Goal: Task Accomplishment & Management: Complete application form

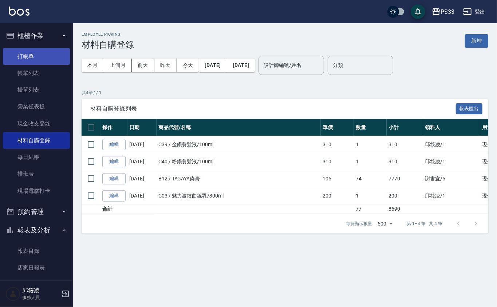
drag, startPoint x: 0, startPoint y: 0, endPoint x: 39, endPoint y: 57, distance: 69.4
click at [39, 57] on link "打帳單" at bounding box center [36, 56] width 67 height 17
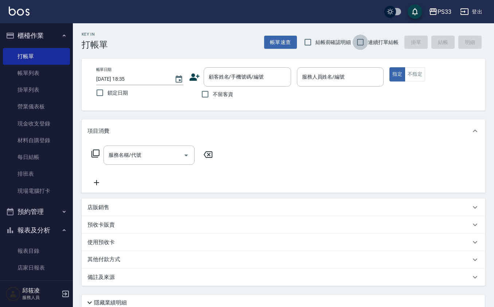
click at [353, 39] on input "連續打單結帳" at bounding box center [360, 42] width 15 height 15
checkbox input "true"
drag, startPoint x: 197, startPoint y: 79, endPoint x: 196, endPoint y: 75, distance: 4.3
click at [196, 75] on icon at bounding box center [194, 77] width 11 height 11
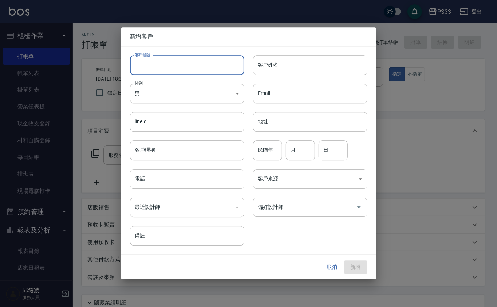
click at [194, 59] on input "客戶編號" at bounding box center [187, 65] width 114 height 20
type input "160312"
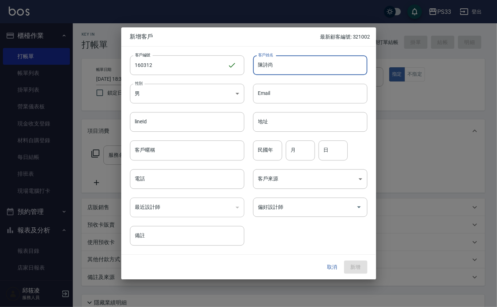
type input "陳詩尚"
type input "91"
type input "9"
type input "3"
type input "12"
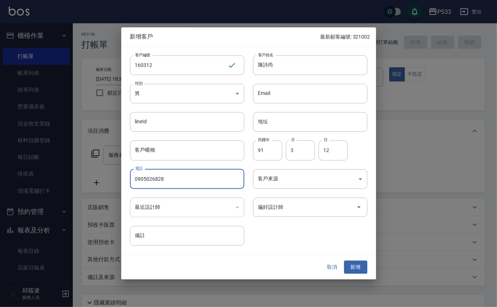
type input "0905026828"
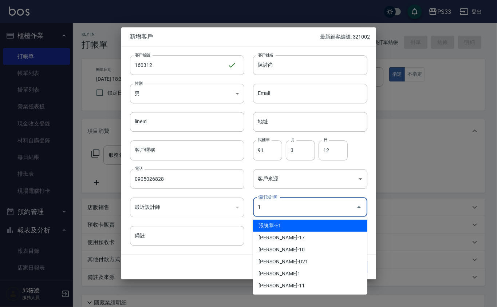
type input "張筑葶"
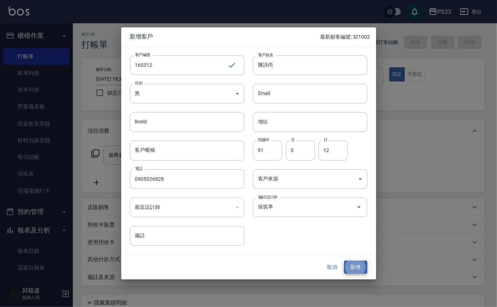
click at [344, 261] on button "新增" at bounding box center [355, 267] width 23 height 13
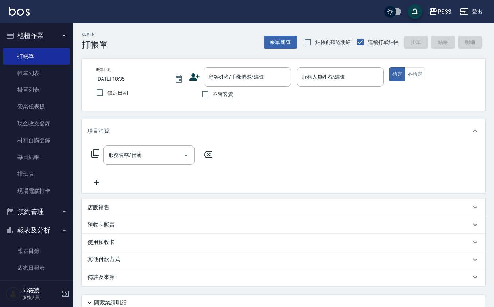
click at [193, 80] on icon at bounding box center [194, 77] width 10 height 7
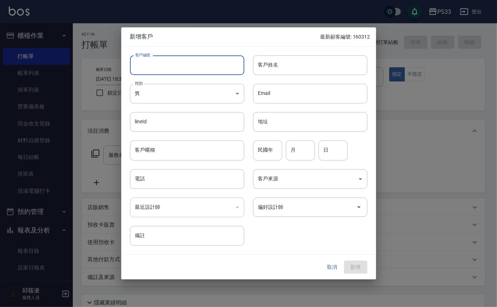
click at [189, 60] on input "客戶編號" at bounding box center [187, 65] width 114 height 20
type input "241018"
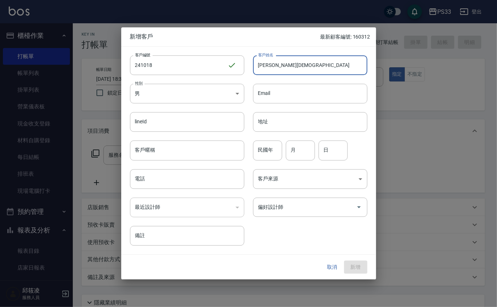
type input "[PERSON_NAME][DEMOGRAPHIC_DATA]"
type input "79"
type input "10"
type input "18"
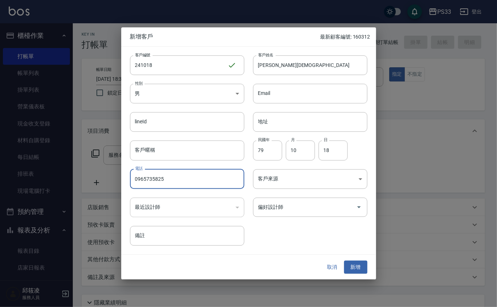
type input "0965735825"
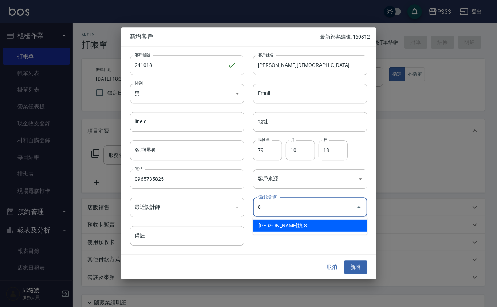
type input "[PERSON_NAME]媜"
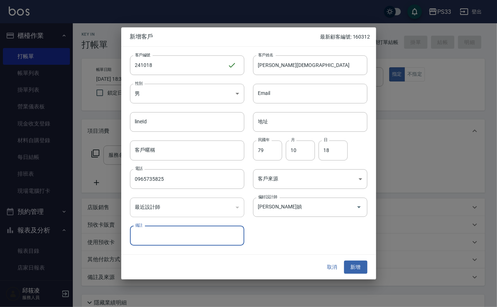
click at [344, 261] on button "新增" at bounding box center [355, 267] width 23 height 13
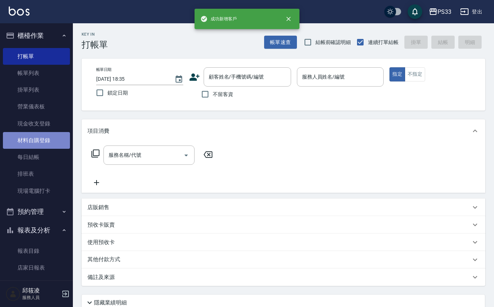
click at [53, 141] on link "材料自購登錄" at bounding box center [36, 140] width 67 height 17
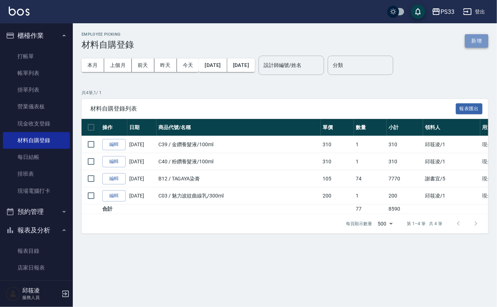
click at [483, 44] on button "新增" at bounding box center [476, 40] width 23 height 13
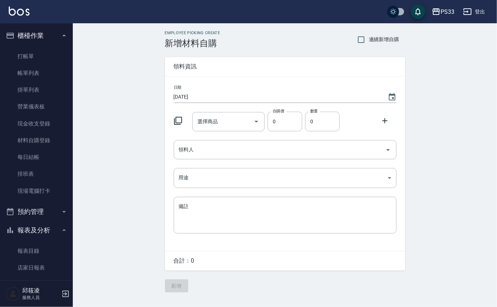
click at [176, 120] on icon at bounding box center [178, 121] width 8 height 8
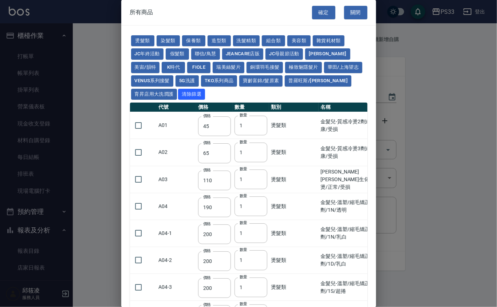
click at [180, 117] on td "A01" at bounding box center [176, 125] width 39 height 27
click at [195, 39] on button "保養類" at bounding box center [193, 40] width 23 height 11
type input "150"
type input "200"
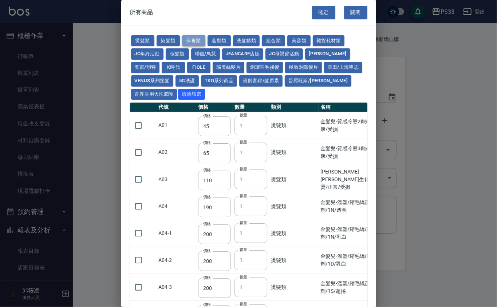
type input "60"
type input "245"
type input "100"
type input "1620"
type input "700"
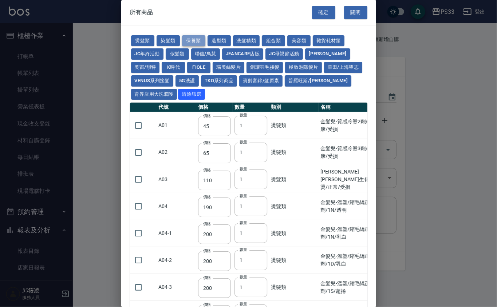
type input "175"
type input "1300"
type input "250"
type input "340"
type input "53"
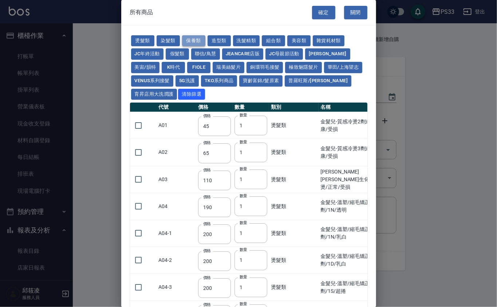
type input "32"
type input "340"
type input "53"
type input "800"
type input "208"
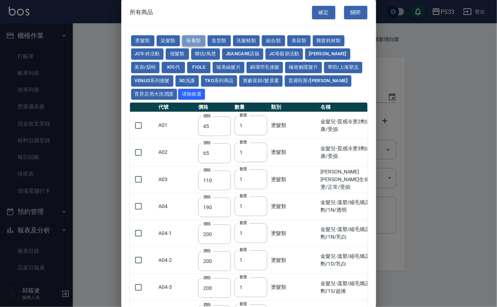
type input "1200"
type input "490"
type input "60"
type input "1340"
type input "480"
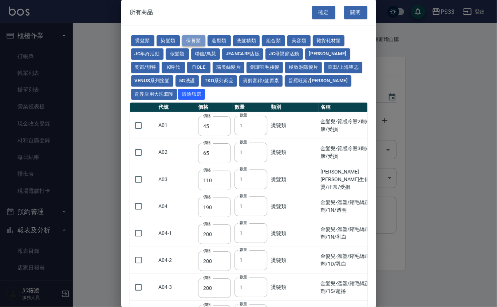
type input "310"
type input "53"
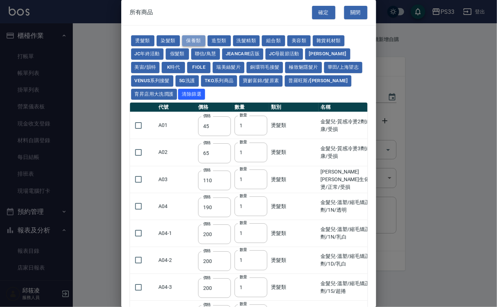
type input "53"
type input "1170"
type input "1300"
type input "70"
type input "1750"
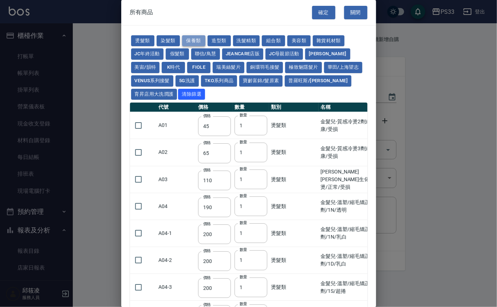
type input "2100"
type input "1750"
type input "2100"
type input "1750"
type input "650"
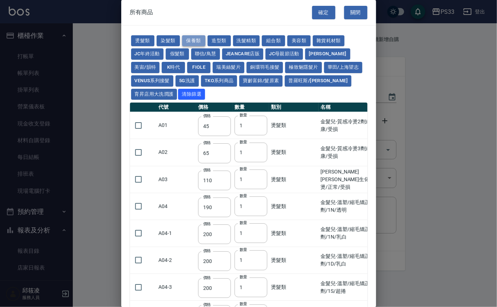
type input "650"
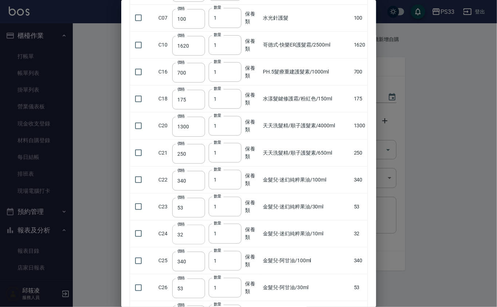
scroll to position [291, 0]
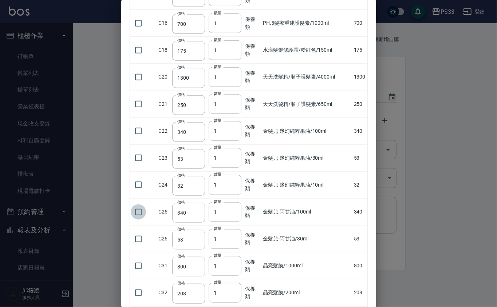
click at [142, 216] on input "checkbox" at bounding box center [138, 212] width 15 height 15
checkbox input "true"
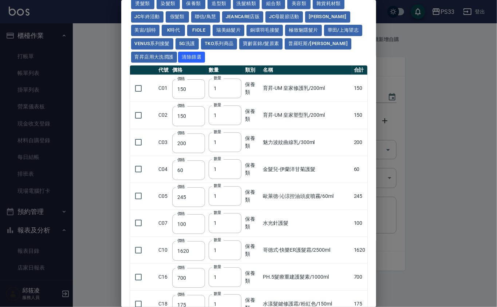
scroll to position [0, 0]
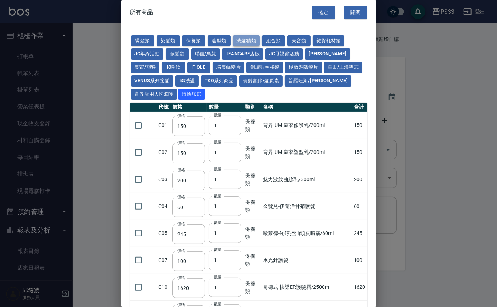
click at [255, 43] on button "洗髮精類" at bounding box center [246, 40] width 27 height 11
type input "100"
type input "193"
type input "350"
type input "630"
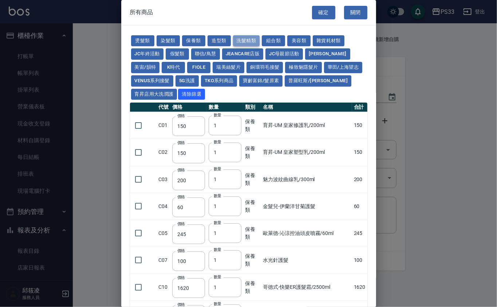
type input "350"
type input "650"
type input "300"
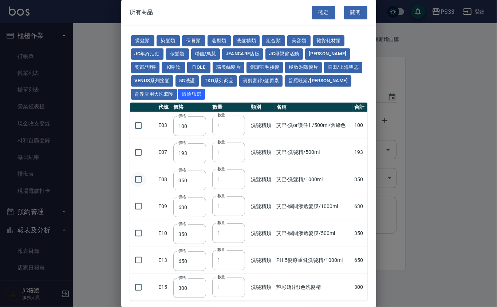
click at [139, 174] on input "checkbox" at bounding box center [138, 179] width 15 height 15
checkbox input "true"
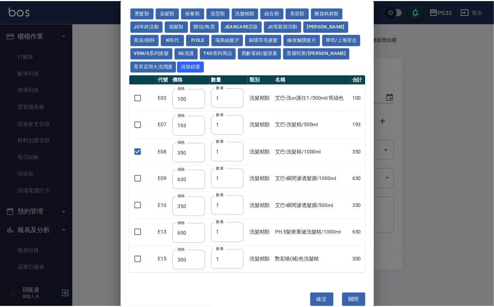
scroll to position [40, 0]
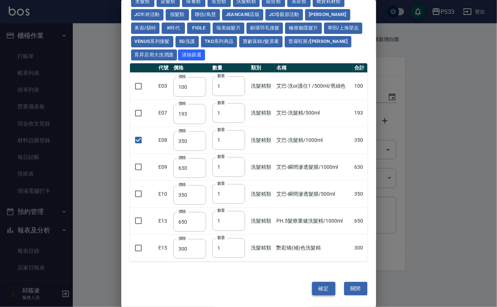
click at [319, 290] on button "確定" at bounding box center [323, 288] width 23 height 13
type input "金髮兒-阿甘油/100ml"
type input "340"
type input "1"
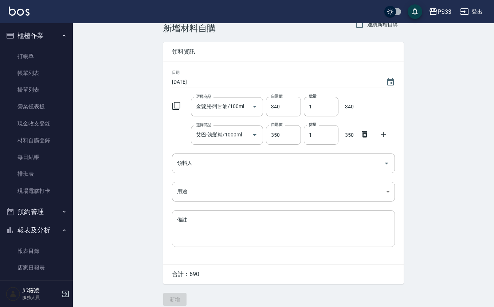
scroll to position [22, 0]
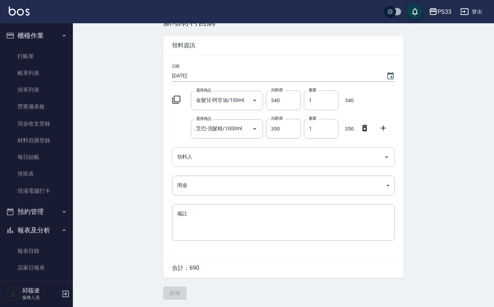
click at [203, 159] on input "領料人" at bounding box center [277, 157] width 205 height 13
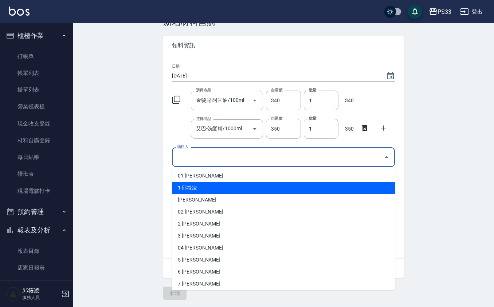
click at [201, 185] on li "1 邱筱凌" at bounding box center [283, 188] width 223 height 12
type input "邱筱凌"
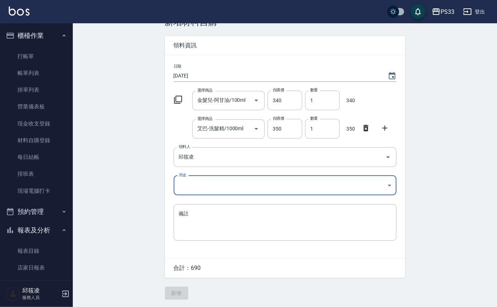
click at [197, 184] on body "PS33 登出 櫃檯作業 打帳單 帳單列表 掛單列表 營業儀表板 現金收支登錄 材料自購登錄 每日結帳 排班表 現場電腦打卡 預約管理 預約管理 單日預約紀錄…" at bounding box center [248, 143] width 497 height 329
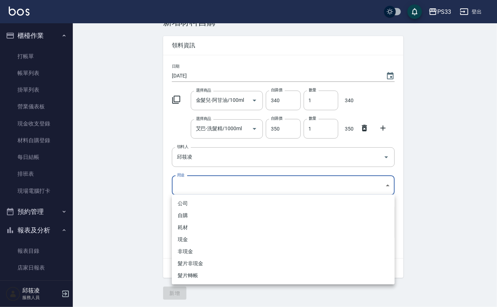
click at [204, 238] on li "現金" at bounding box center [283, 240] width 223 height 12
type input "現金"
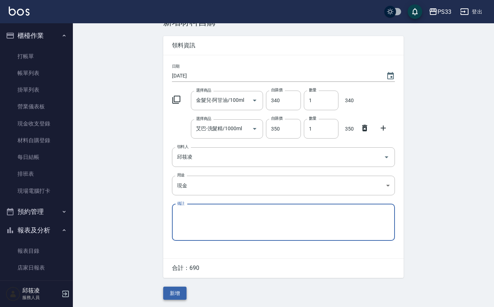
click at [177, 289] on button "新增" at bounding box center [174, 293] width 23 height 13
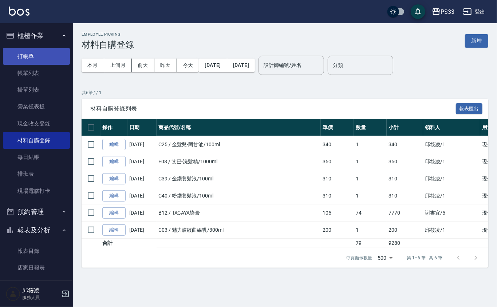
click at [48, 54] on link "打帳單" at bounding box center [36, 56] width 67 height 17
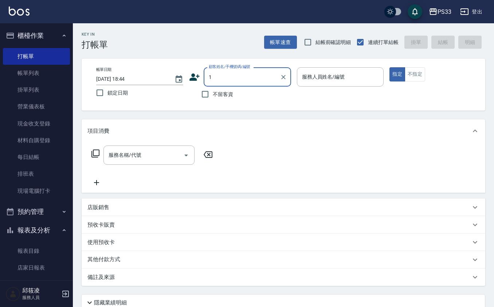
type input "[PERSON_NAME]/0965735825/241018"
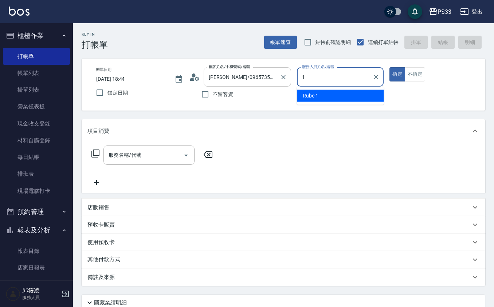
type input "Rube-1"
type button "true"
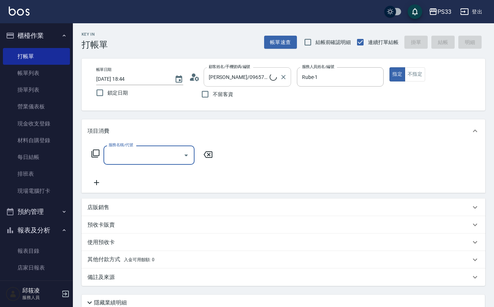
type input "2"
type input "Ruby/0912271117/1"
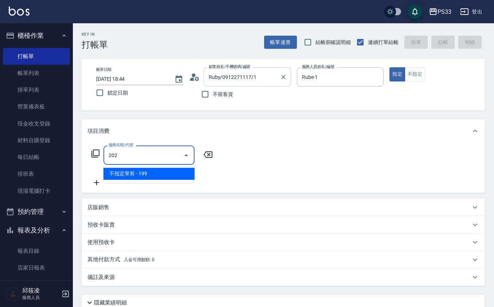
type input "不指定單剪(202)"
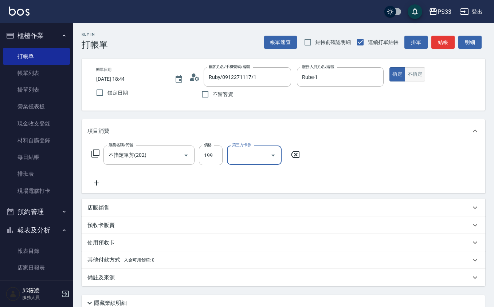
click at [411, 76] on button "不指定" at bounding box center [415, 74] width 20 height 14
type button "false"
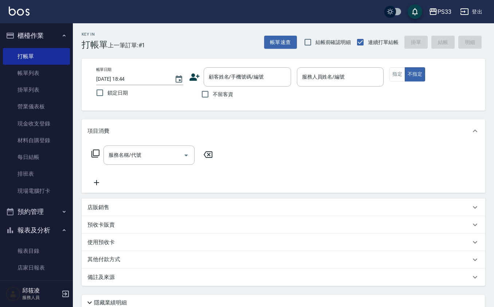
click at [191, 76] on icon at bounding box center [194, 77] width 10 height 7
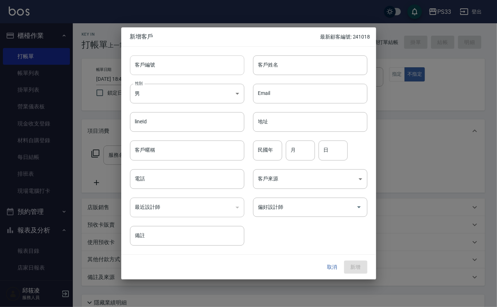
drag, startPoint x: 191, startPoint y: 76, endPoint x: 193, endPoint y: 67, distance: 8.5
click at [193, 67] on input "客戶編號" at bounding box center [187, 65] width 114 height 20
type input "171214"
type input "鐘嘉雯"
type input "91"
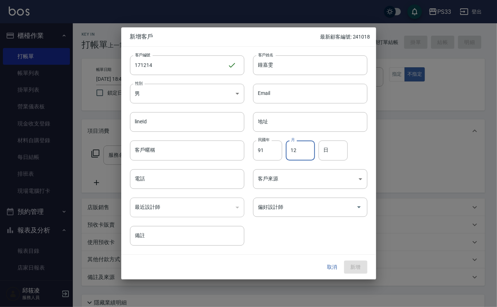
type input "12"
type input "14"
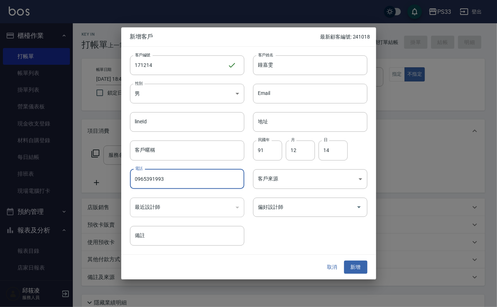
type input "0965391993"
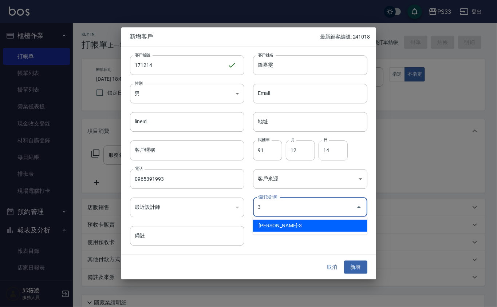
type input "[PERSON_NAME]"
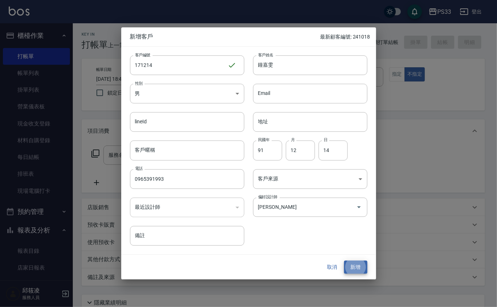
click at [344, 261] on button "新增" at bounding box center [355, 267] width 23 height 13
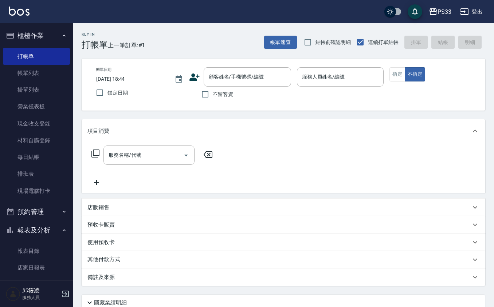
drag, startPoint x: 18, startPoint y: 270, endPoint x: 244, endPoint y: 49, distance: 316.0
click at [244, 42] on div "Key In 打帳單 上一筆訂單:#1 帳單速查 結帳前確認明細 連續打單結帳 掛單 結帳 明細" at bounding box center [279, 36] width 412 height 27
click at [241, 77] on input "顧客姓名/手機號碼/編號" at bounding box center [242, 77] width 70 height 13
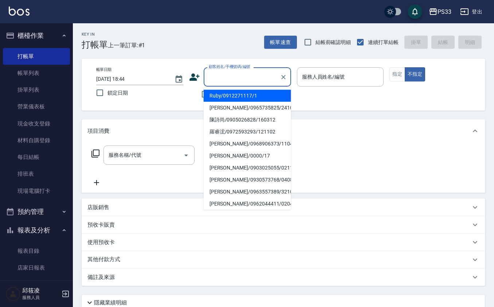
click at [196, 72] on icon at bounding box center [194, 77] width 11 height 11
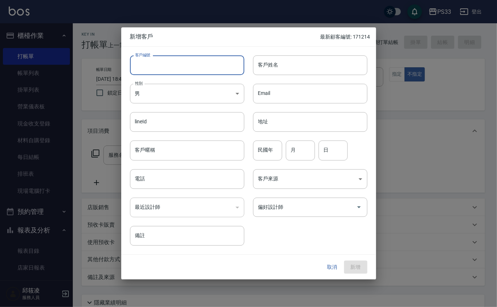
click at [195, 72] on input "客戶編號" at bounding box center [187, 65] width 114 height 20
type input "261025"
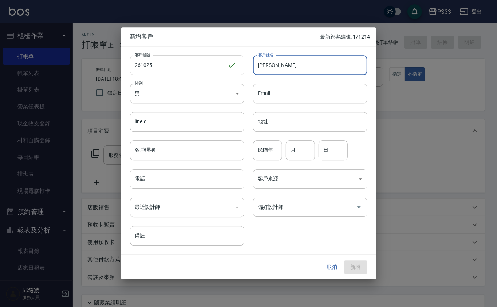
type input "[PERSON_NAME]"
type input "10"
type input "25"
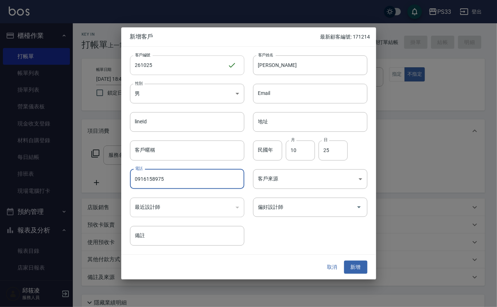
type input "0916158975"
click at [344, 261] on button "新增" at bounding box center [355, 267] width 23 height 13
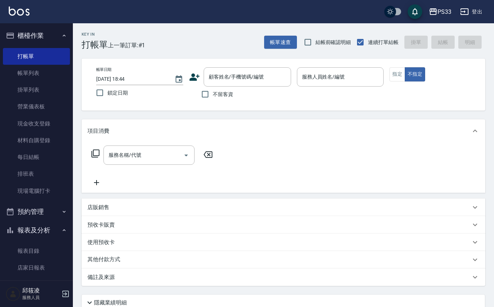
click at [191, 73] on icon at bounding box center [194, 77] width 11 height 11
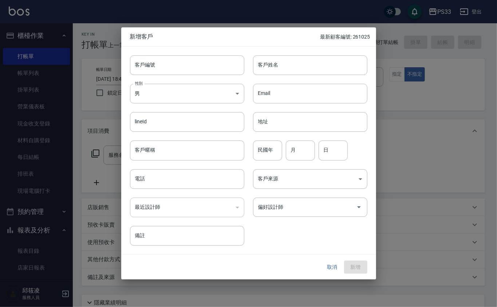
click at [156, 55] on div "客戶編號 客戶編號" at bounding box center [182, 61] width 123 height 28
click at [160, 60] on input "客戶編號" at bounding box center [187, 65] width 114 height 20
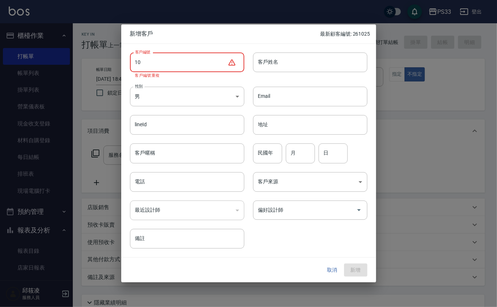
type input "1"
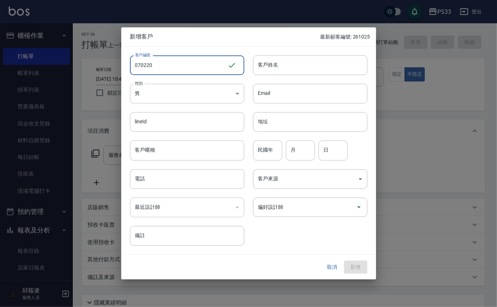
type input "070220"
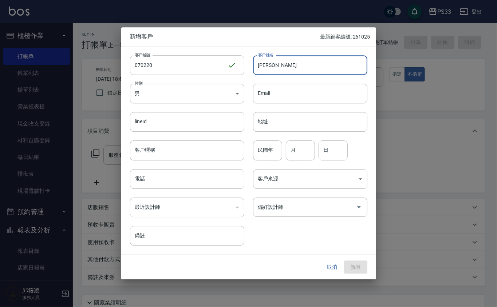
type input "[PERSON_NAME]"
type input "4"
click at [276, 149] on input "民國年" at bounding box center [267, 151] width 29 height 20
type input "59"
type input "2"
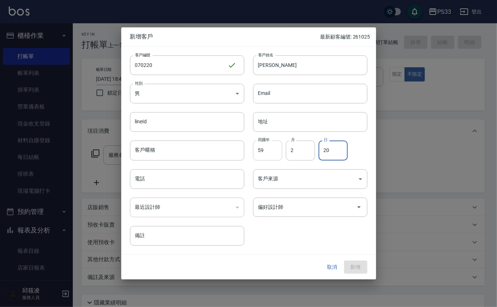
type input "20"
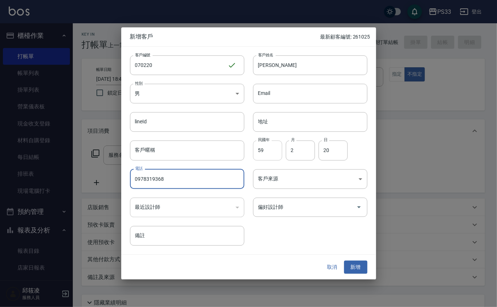
type input "0978319368"
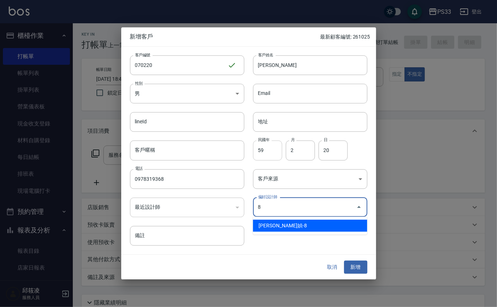
type input "[PERSON_NAME]媜"
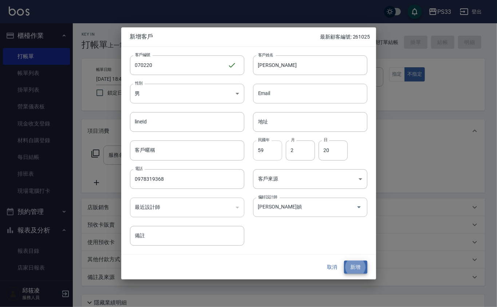
click at [344, 261] on button "新增" at bounding box center [355, 267] width 23 height 13
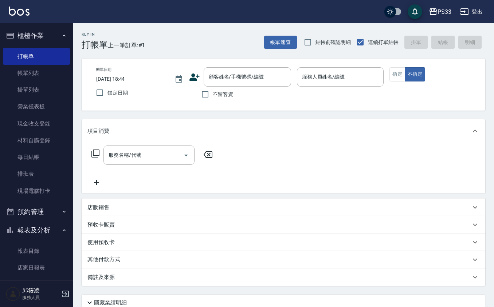
click at [197, 79] on icon at bounding box center [194, 77] width 11 height 11
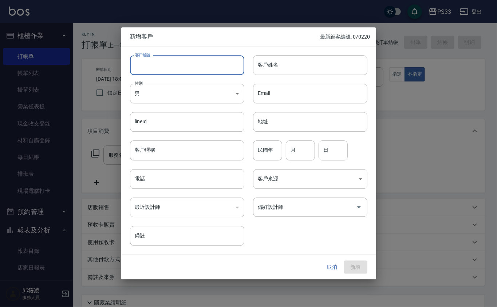
click at [196, 66] on input "客戶編號" at bounding box center [187, 65] width 114 height 20
type input "250929"
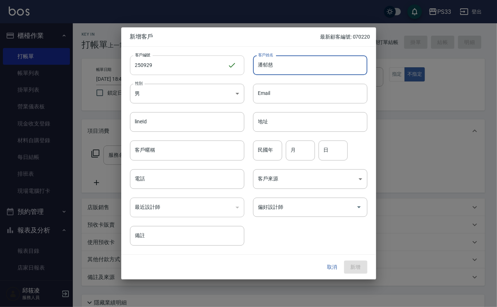
type input "潘郁慈"
type input "87"
type input "9"
type input "29"
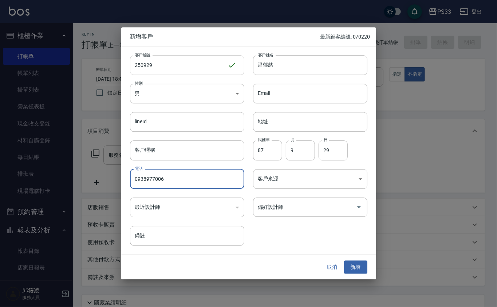
type input "0938977006"
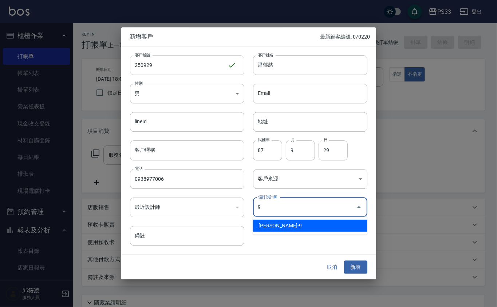
type input "許苡軒"
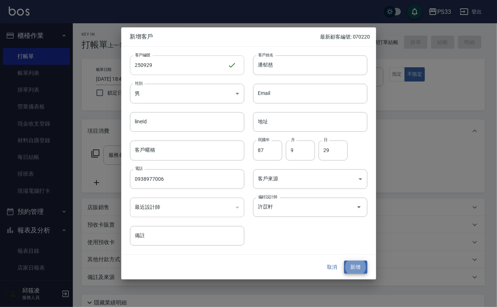
click at [344, 261] on button "新增" at bounding box center [355, 267] width 23 height 13
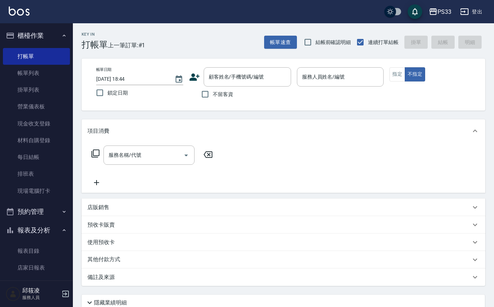
click at [189, 76] on icon at bounding box center [194, 77] width 11 height 11
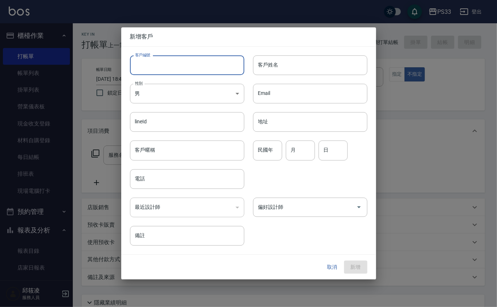
click at [191, 67] on input "客戶編號" at bounding box center [187, 65] width 114 height 20
type input "030227"
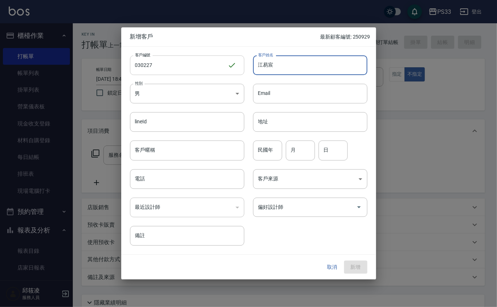
type input "江易宸"
type input "87"
type input "2"
type input "27"
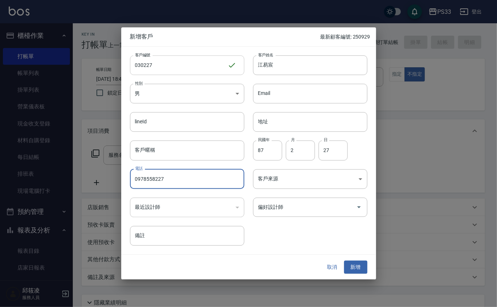
type input "0978558227"
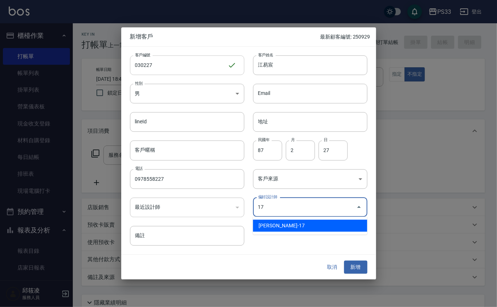
type input "張嘉珮"
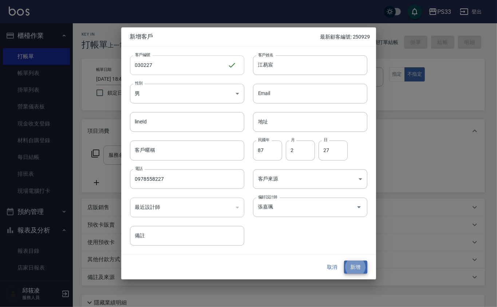
click at [344, 261] on button "新增" at bounding box center [355, 267] width 23 height 13
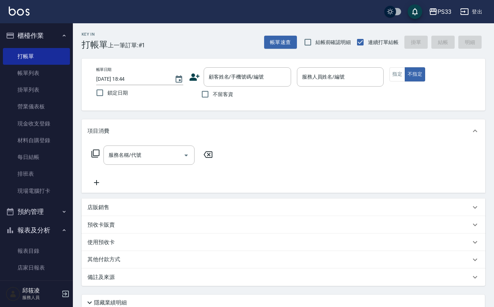
click at [192, 75] on icon at bounding box center [194, 77] width 11 height 11
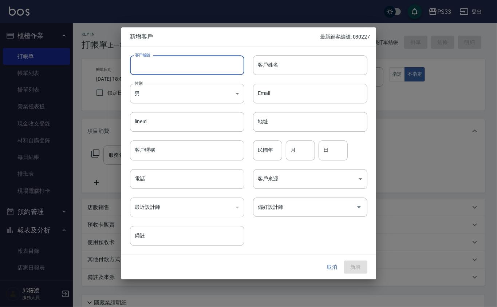
click at [189, 67] on input "客戶編號" at bounding box center [187, 65] width 114 height 20
type input "020506"
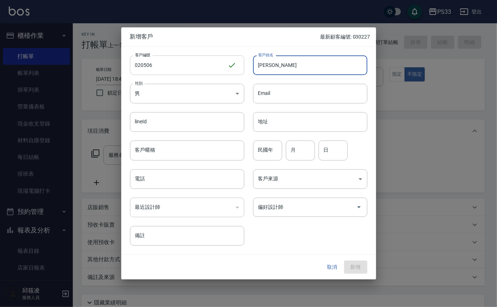
type input "[PERSON_NAME]"
type input "99"
type input "5"
type input "6"
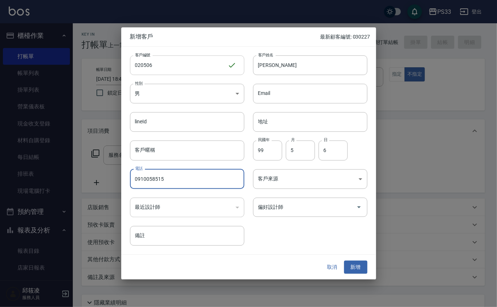
type input "0910058515"
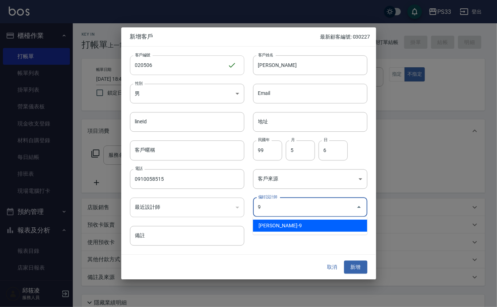
type input "許苡軒"
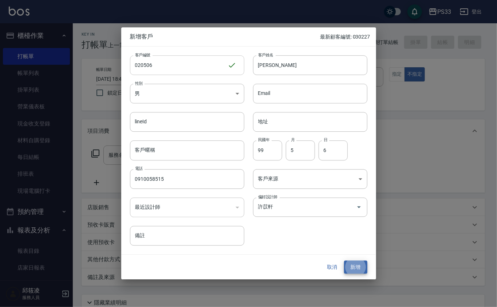
click at [344, 261] on button "新增" at bounding box center [355, 267] width 23 height 13
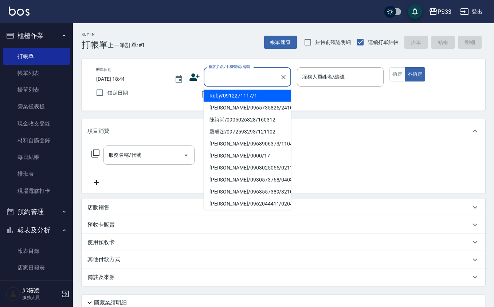
click at [257, 74] on input "顧客姓名/手機號碼/編號" at bounding box center [242, 77] width 70 height 13
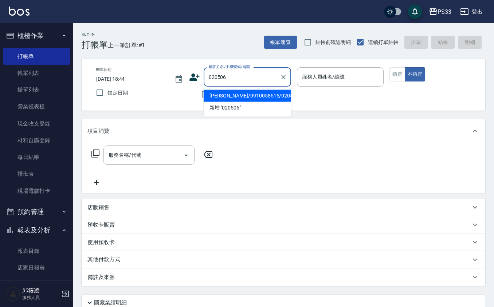
type input "[PERSON_NAME]/0910058515/020506"
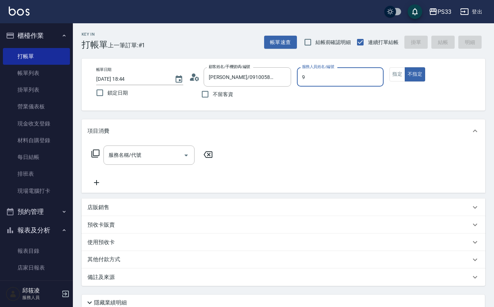
type input "苡軒-9"
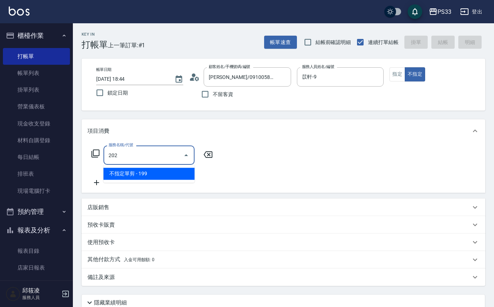
type input "不指定單剪(202)"
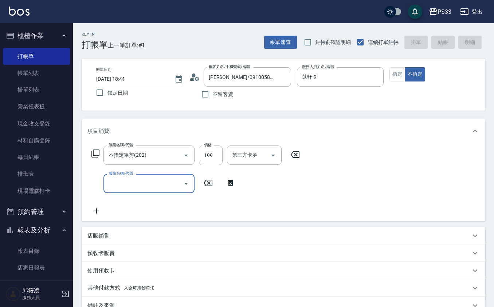
type input "[DATE] 19:03"
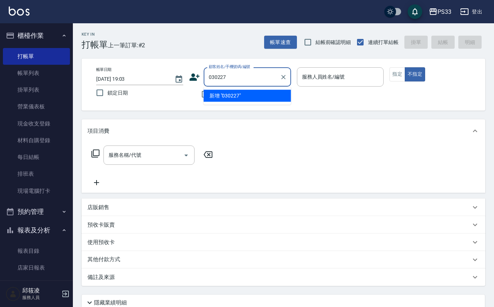
type input "030227"
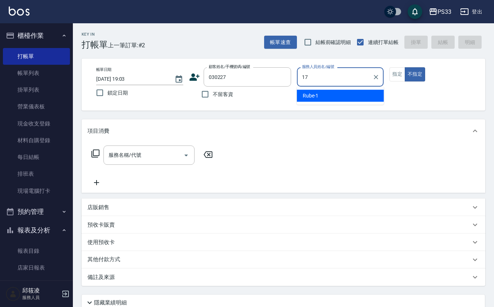
type input "[PERSON_NAME]-17"
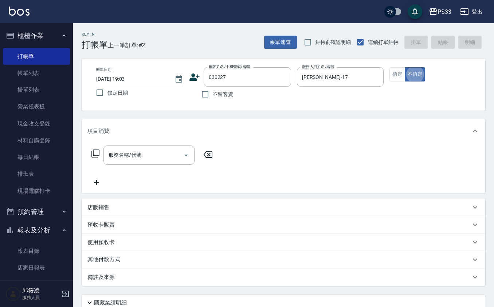
type input "[PERSON_NAME]/0978558227/030227"
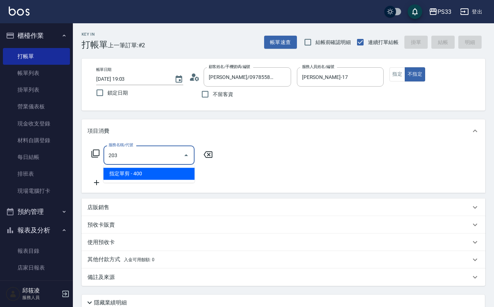
type input "指定單剪(203)"
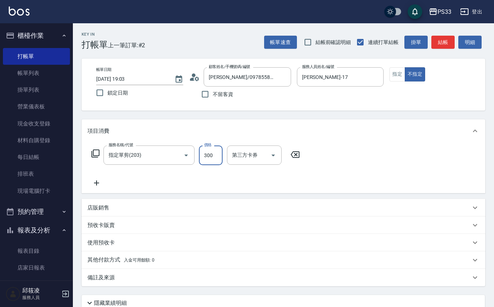
type input "300"
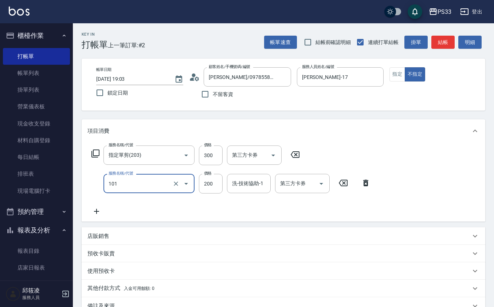
type input "洗髮(101)"
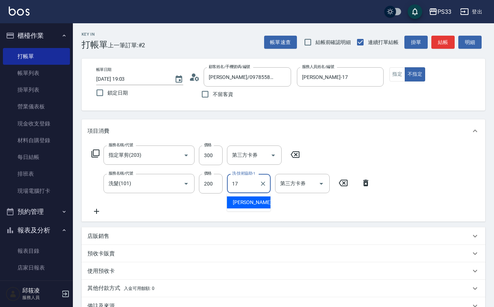
type input "17+"
click at [397, 70] on button "指定" at bounding box center [397, 74] width 16 height 14
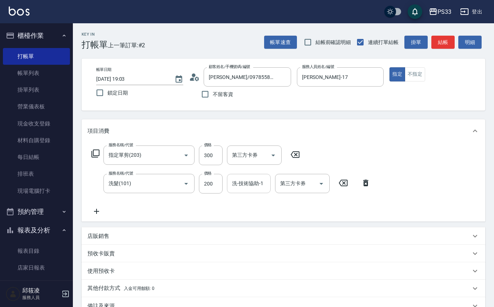
click at [248, 188] on input "洗-技術協助-1" at bounding box center [248, 183] width 37 height 13
type input "[PERSON_NAME]-17"
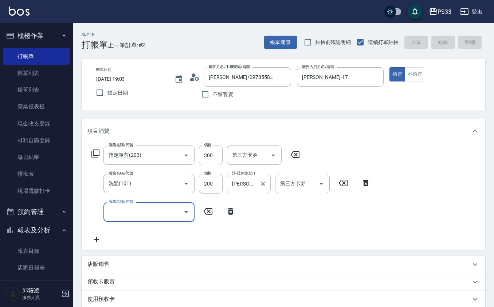
type input "[DATE] 19:04"
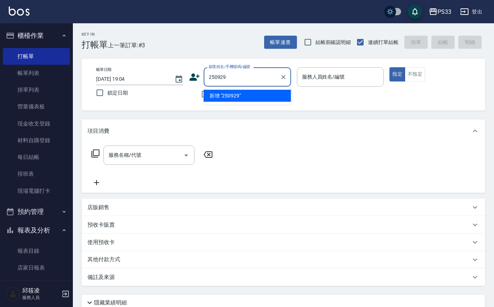
type input "250929"
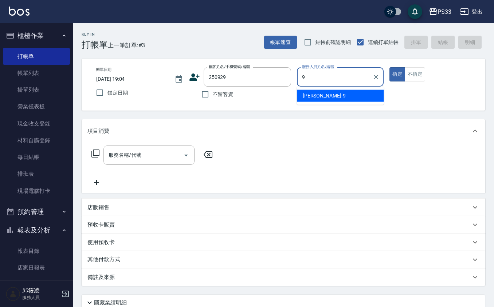
type input "苡軒-9"
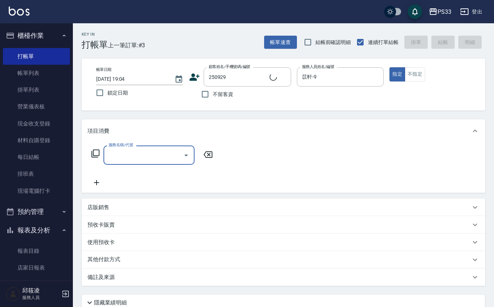
type input "[PERSON_NAME]/0938977006/250929"
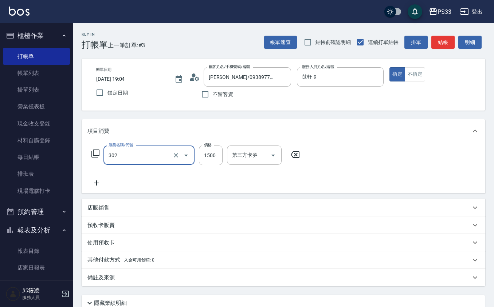
type input "設計燙髮(302)"
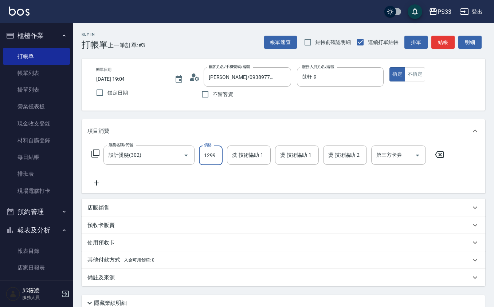
type input "1299"
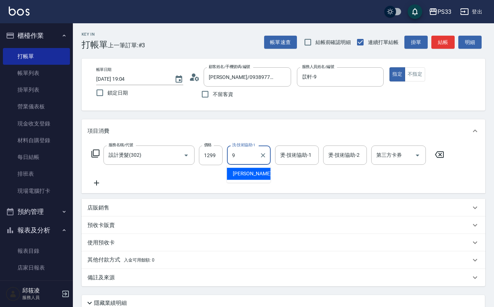
type input "苡軒-9"
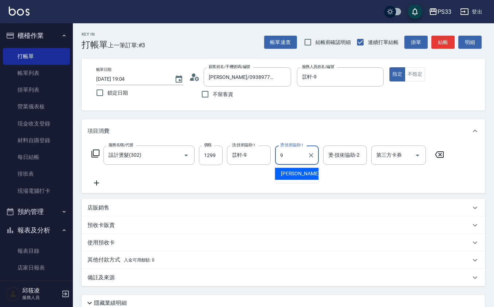
type input "苡軒-9"
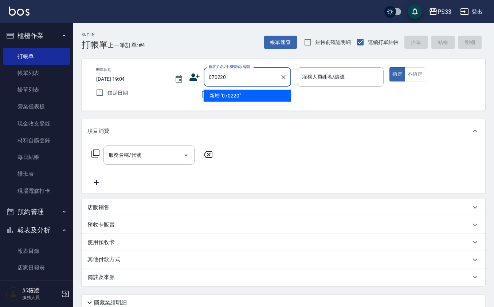
type input "070220"
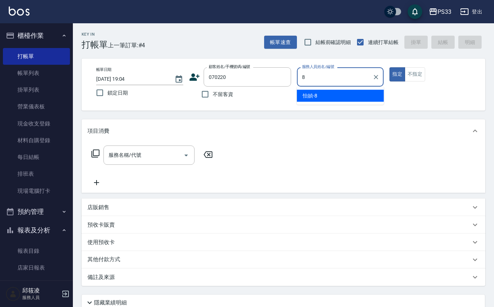
type input "怡媜-8"
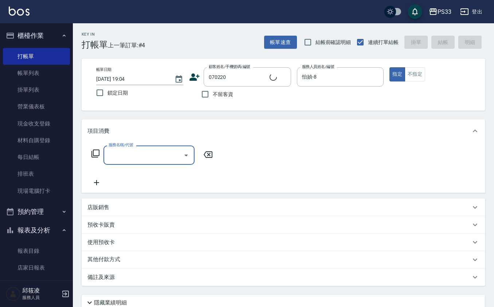
type input "[PERSON_NAME]/0978319368/070220"
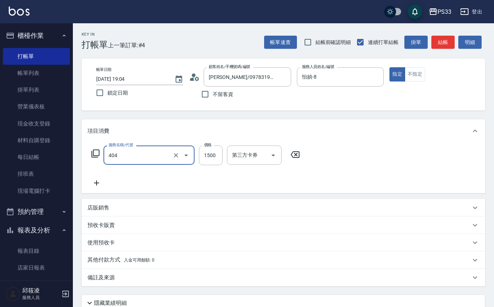
type input "設計染髮(404)"
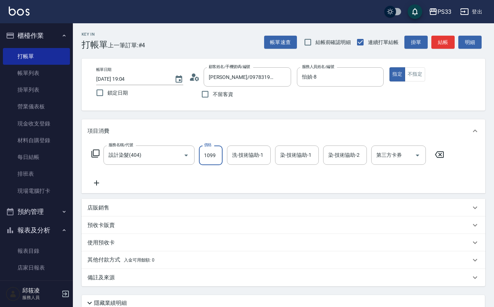
type input "1099"
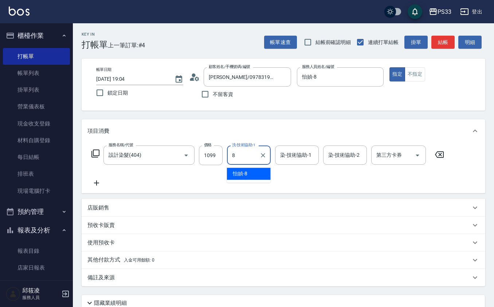
type input "怡媜-8"
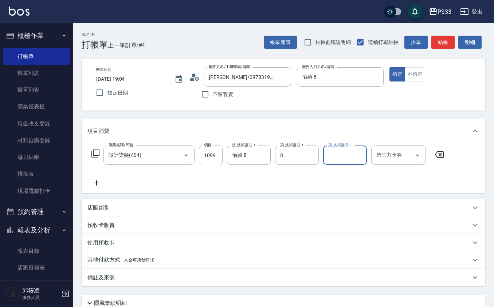
type input "怡媜-8"
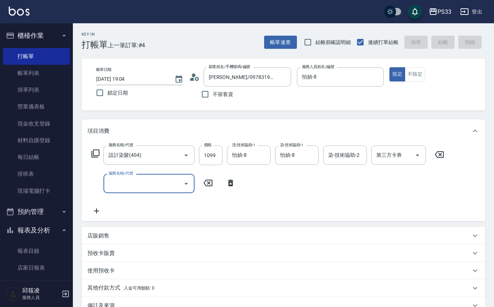
type input "[DATE] 19:05"
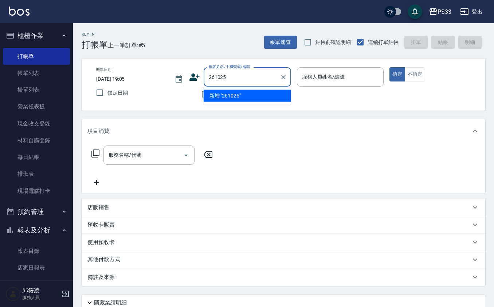
type input "261025"
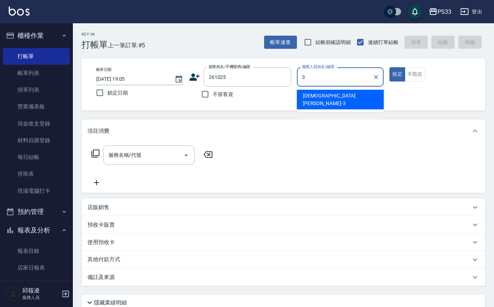
type input "[PERSON_NAME]-3"
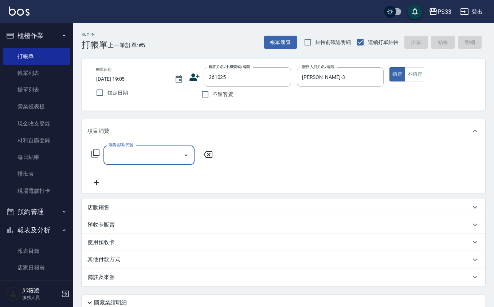
type input "[PERSON_NAME]/0916158975/261025"
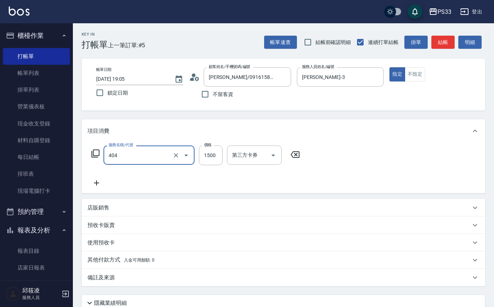
type input "設計染髮(404)"
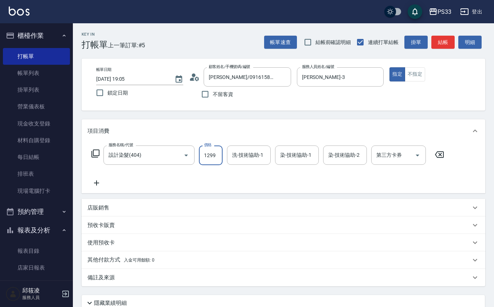
type input "1299"
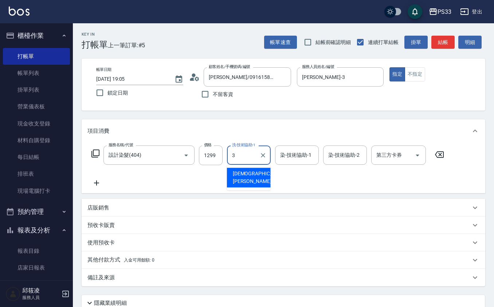
type input "[PERSON_NAME]-3"
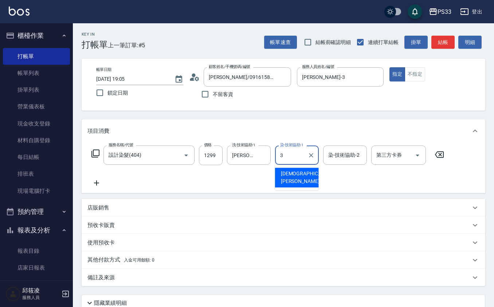
type input "[PERSON_NAME]-3"
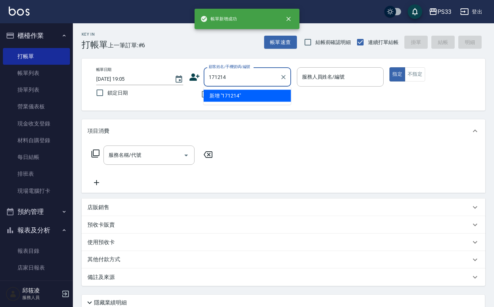
type input "171214"
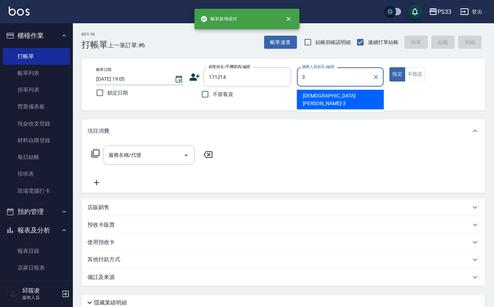
type input "[PERSON_NAME]-3"
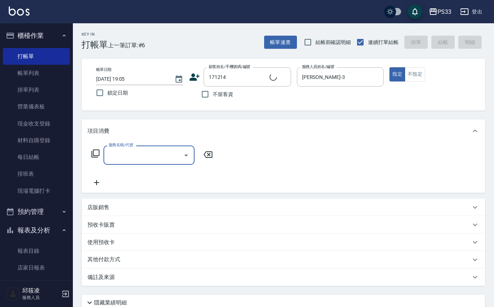
type input "[PERSON_NAME]/0965391993/171214"
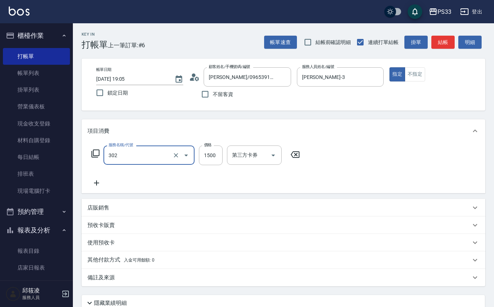
type input "設計燙髮(302)"
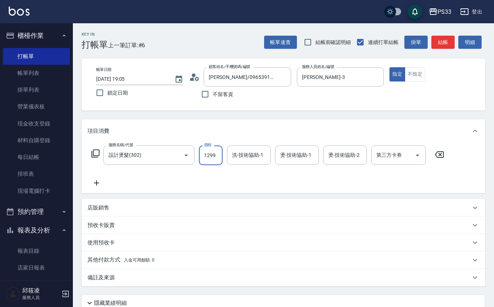
type input "1299"
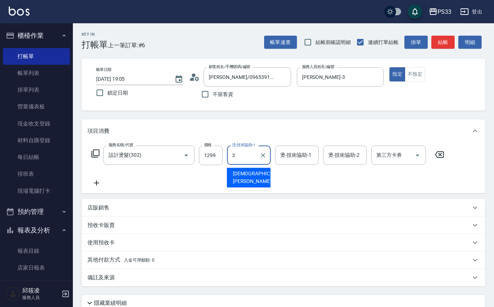
type input "[PERSON_NAME]-3"
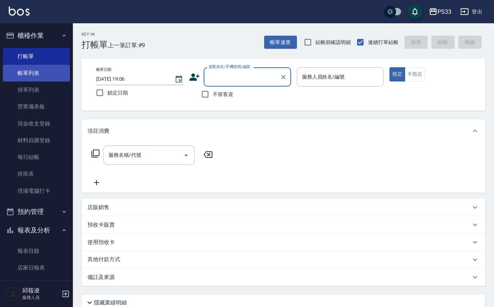
click at [48, 71] on link "帳單列表" at bounding box center [36, 73] width 67 height 17
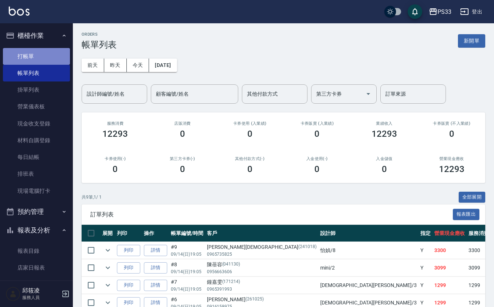
click at [40, 62] on link "打帳單" at bounding box center [36, 56] width 67 height 17
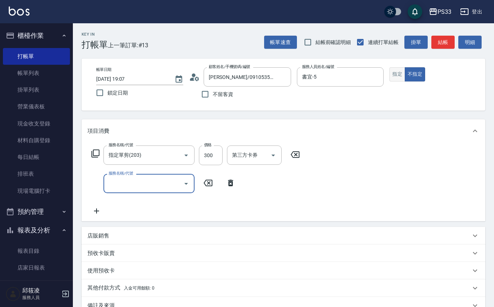
click at [401, 76] on button "指定" at bounding box center [397, 74] width 16 height 14
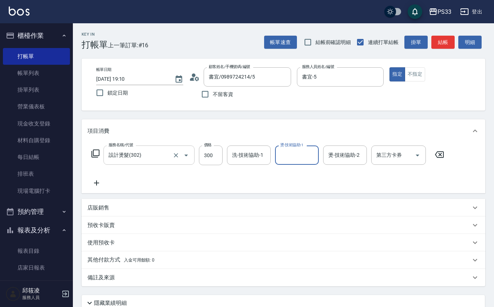
click at [174, 148] on div at bounding box center [181, 155] width 20 height 19
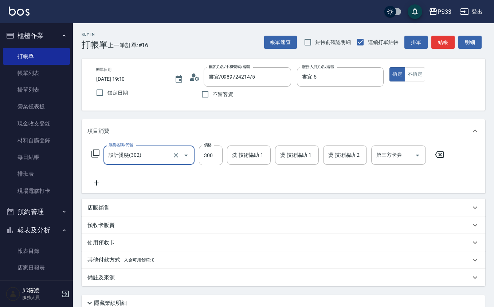
click at [173, 149] on div at bounding box center [181, 155] width 20 height 19
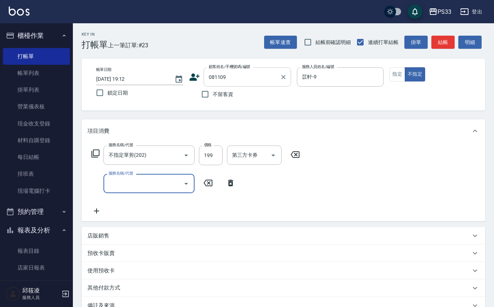
click at [246, 85] on div "081109 顧客姓名/手機號碼/編號" at bounding box center [247, 76] width 87 height 19
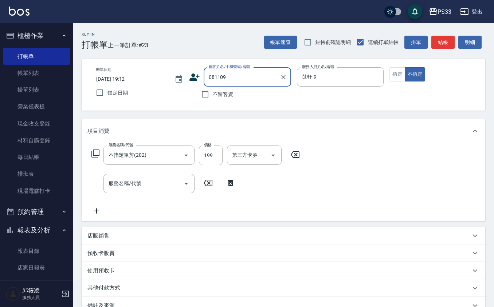
click at [253, 73] on input "081109" at bounding box center [242, 77] width 70 height 13
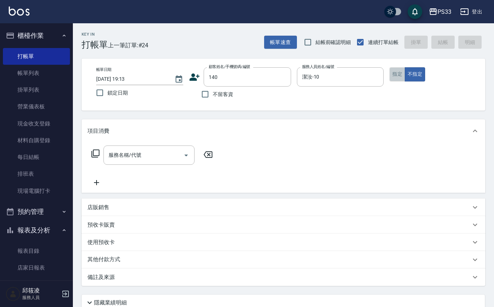
click at [397, 72] on button "指定" at bounding box center [397, 74] width 16 height 14
click at [249, 77] on input "140" at bounding box center [242, 77] width 70 height 13
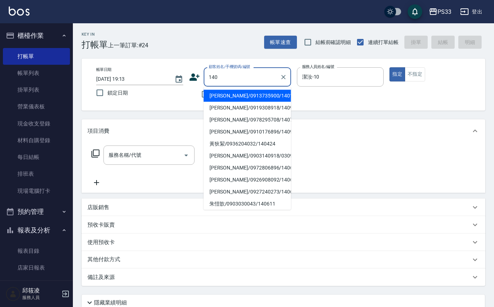
click at [250, 78] on input "140" at bounding box center [242, 77] width 70 height 13
click at [251, 78] on input "140" at bounding box center [242, 77] width 70 height 13
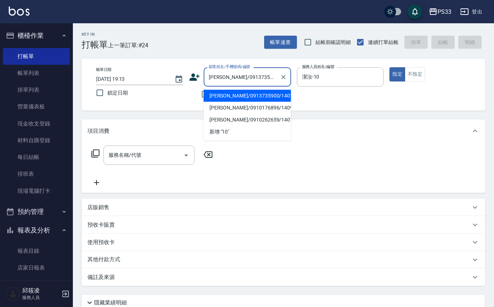
click at [389, 67] on button "指定" at bounding box center [397, 74] width 16 height 14
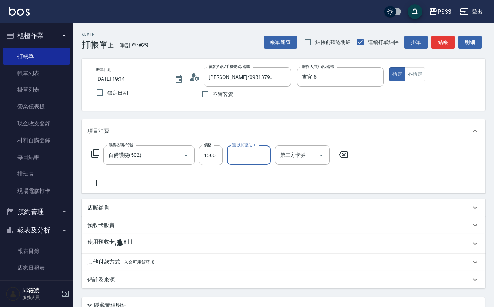
click at [113, 245] on p "使用預收卡" at bounding box center [100, 244] width 27 height 11
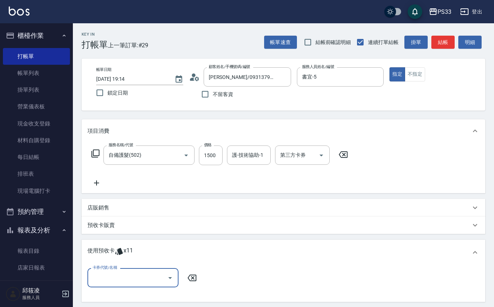
click at [134, 277] on input "卡券代號/名稱" at bounding box center [128, 278] width 74 height 13
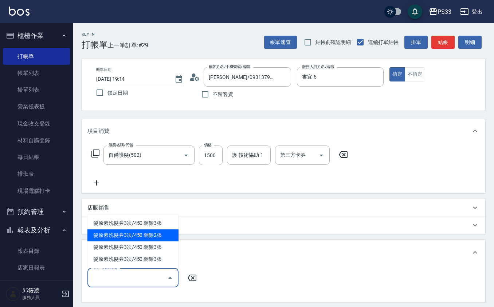
click at [146, 229] on div "髮原素洗髮券3次/450 剩餘2張" at bounding box center [132, 235] width 91 height 12
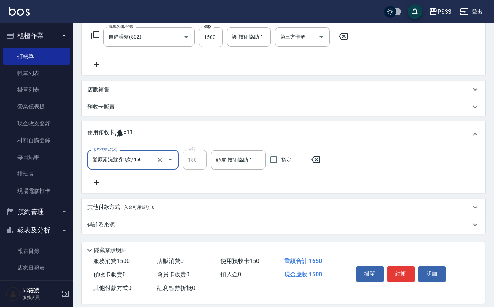
scroll to position [126, 0]
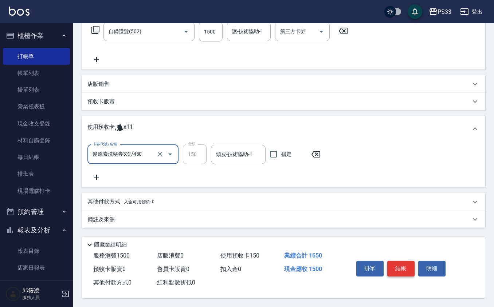
click at [405, 263] on button "結帳" at bounding box center [400, 268] width 27 height 15
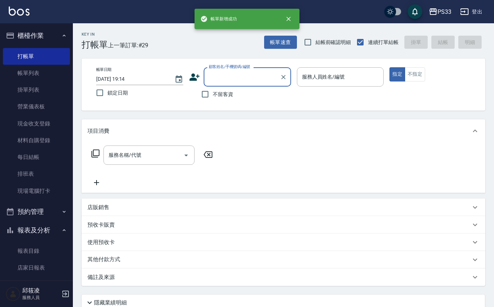
scroll to position [0, 0]
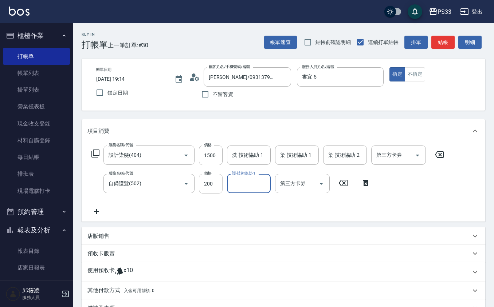
click at [216, 191] on input "200" at bounding box center [211, 184] width 24 height 20
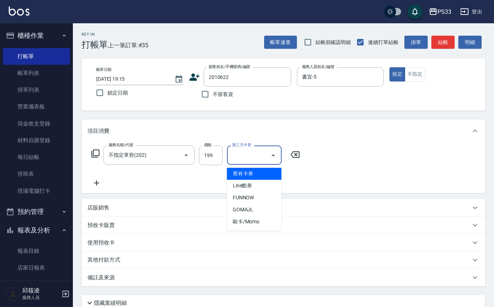
drag, startPoint x: 300, startPoint y: 154, endPoint x: 295, endPoint y: 148, distance: 8.0
click at [299, 154] on icon at bounding box center [295, 154] width 18 height 9
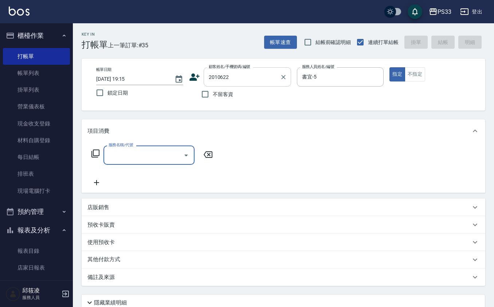
click at [248, 82] on input "2010622" at bounding box center [242, 77] width 70 height 13
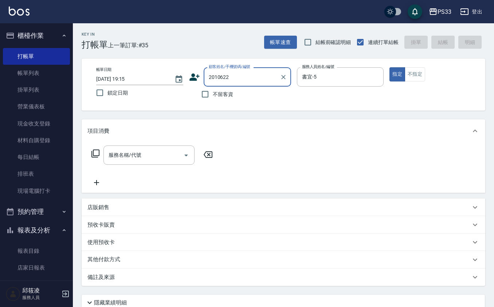
click at [247, 81] on input "2010622" at bounding box center [242, 77] width 70 height 13
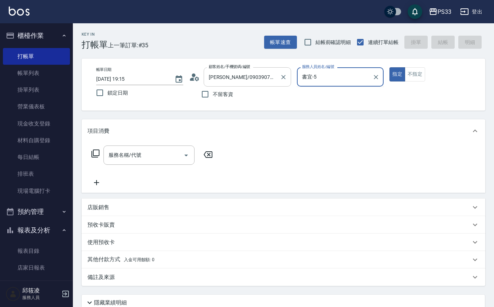
click at [389, 67] on button "指定" at bounding box center [397, 74] width 16 height 14
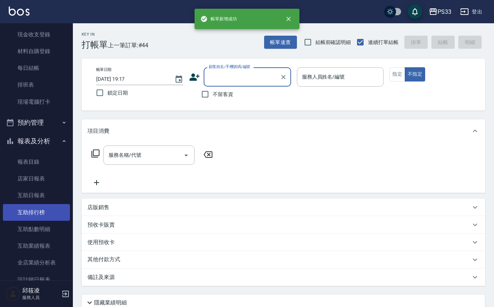
scroll to position [146, 0]
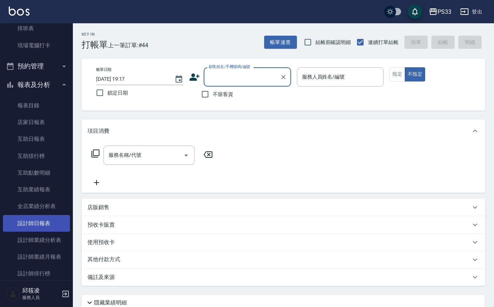
click at [19, 224] on link "設計師日報表" at bounding box center [36, 223] width 67 height 17
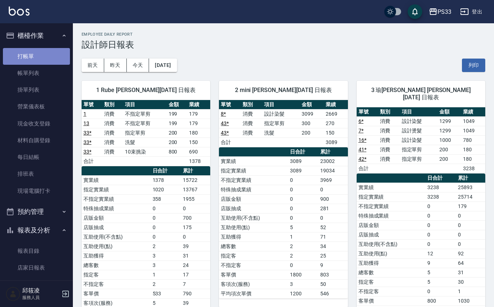
click at [48, 60] on link "打帳單" at bounding box center [36, 56] width 67 height 17
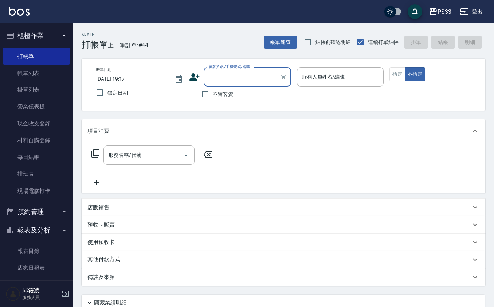
click at [194, 74] on icon at bounding box center [194, 77] width 11 height 11
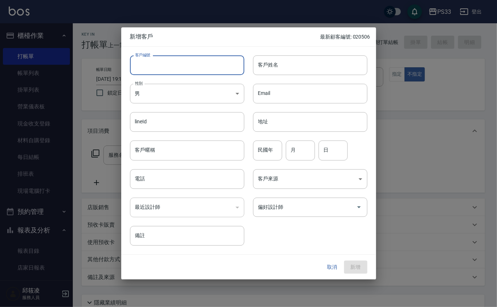
click at [151, 60] on input "客戶編號" at bounding box center [187, 65] width 114 height 20
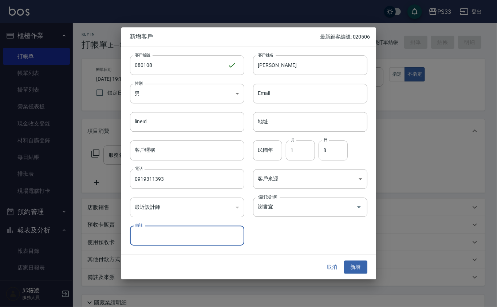
click at [344, 261] on button "新增" at bounding box center [355, 267] width 23 height 13
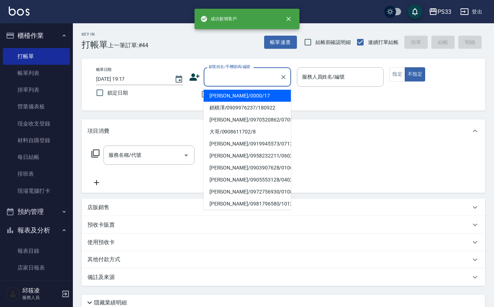
click at [230, 71] on input "顧客姓名/手機號碼/編號" at bounding box center [242, 77] width 70 height 13
